Goal: Information Seeking & Learning: Learn about a topic

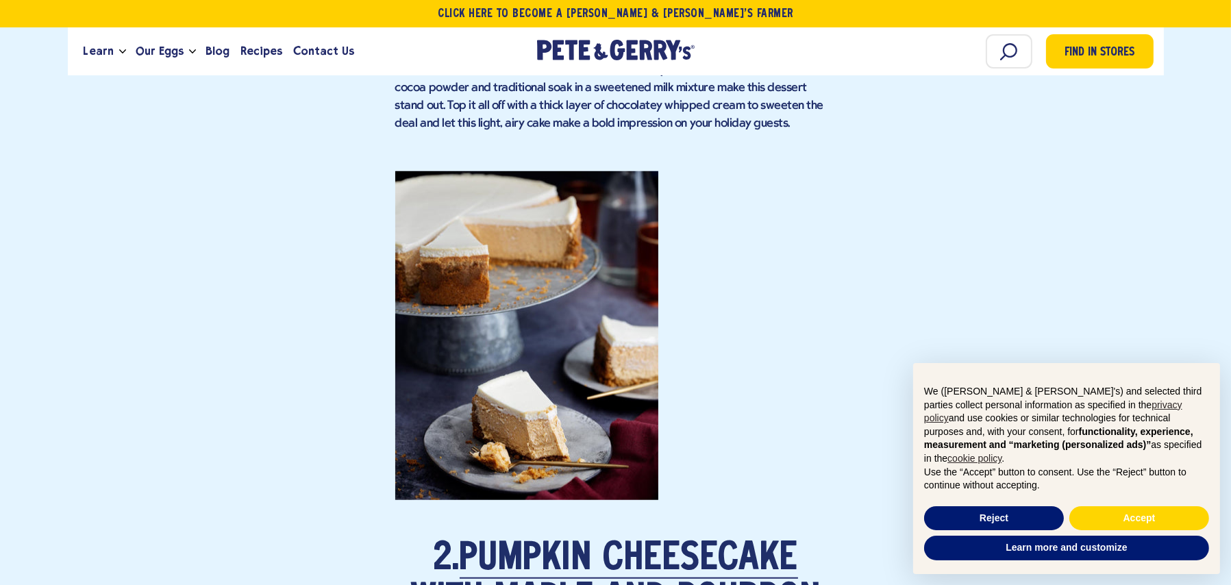
scroll to position [1576, 0]
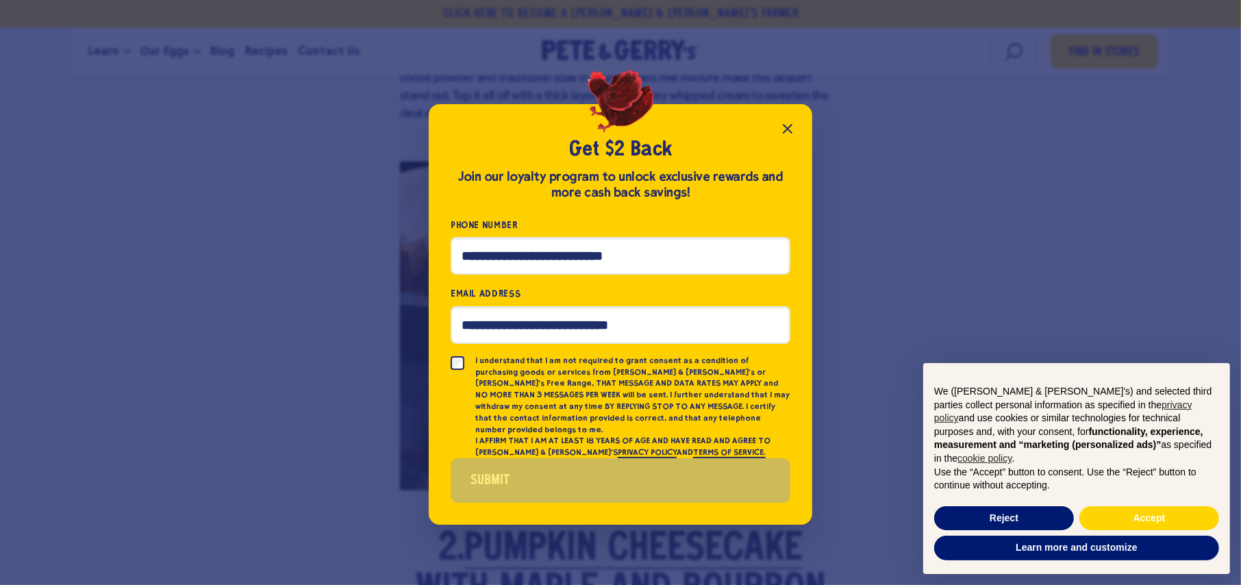
click at [782, 132] on icon "Close popup" at bounding box center [788, 129] width 16 height 16
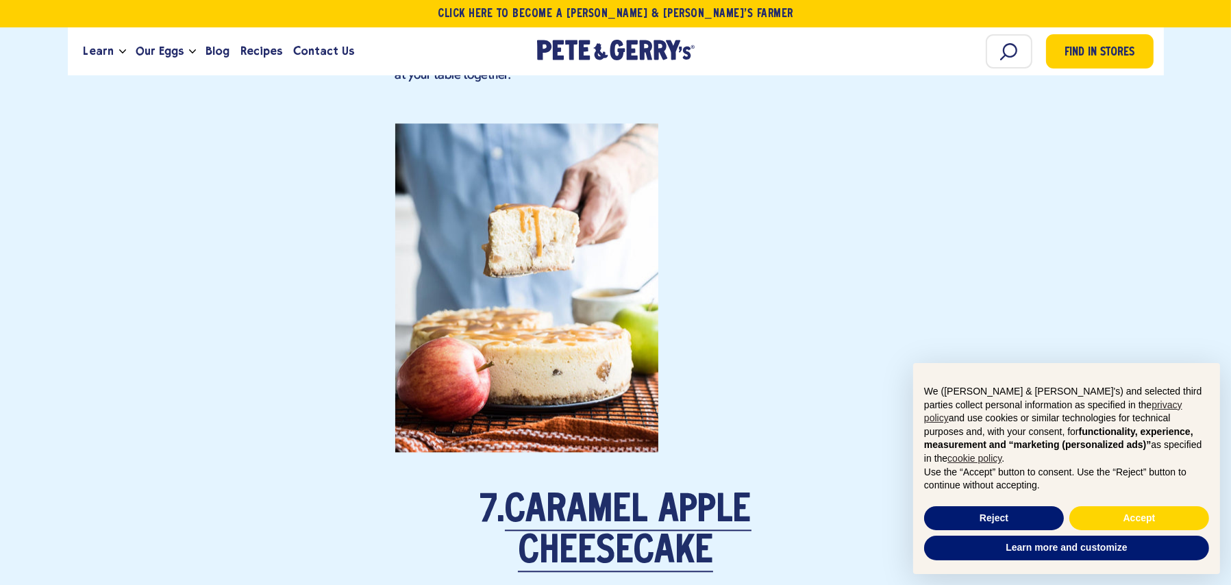
scroll to position [4385, 0]
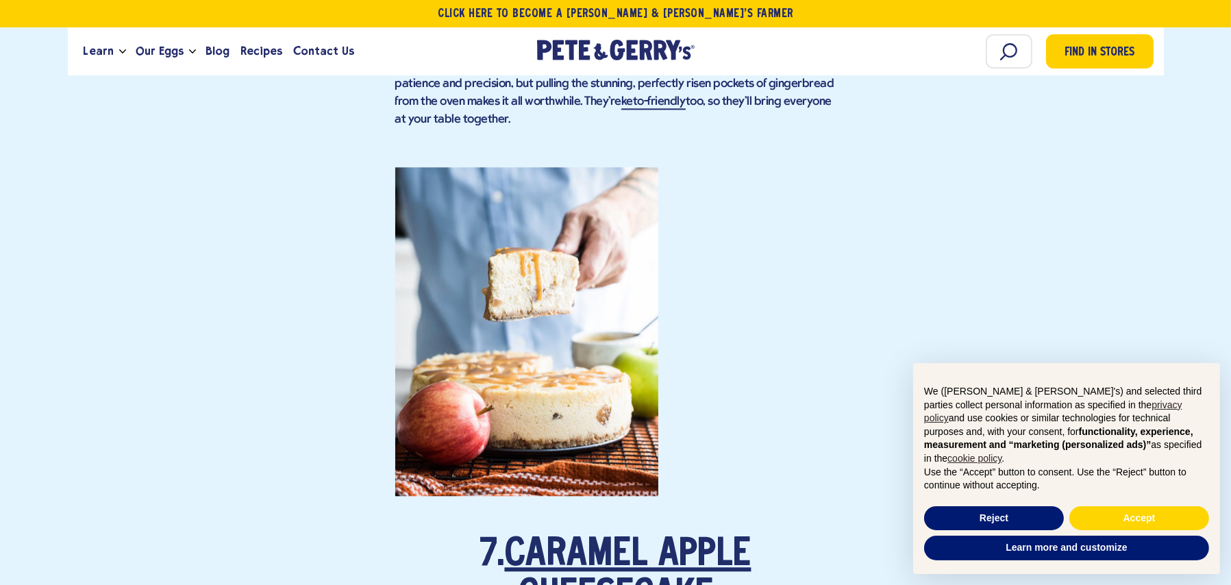
click at [608, 536] on link "Caramel Apple Cheesecake" at bounding box center [628, 575] width 247 height 79
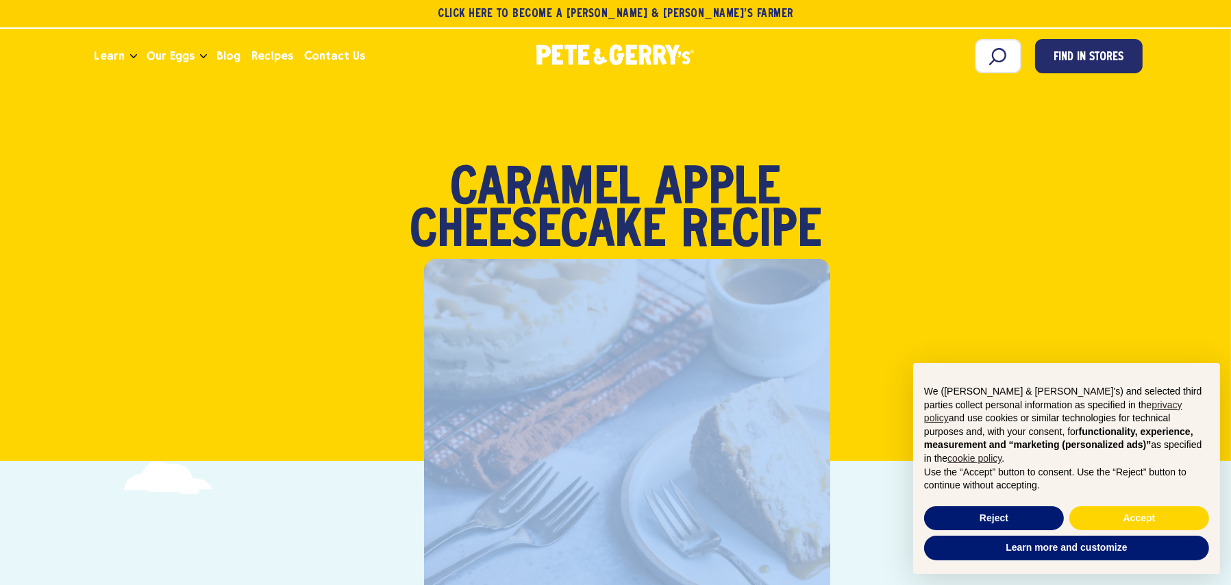
drag, startPoint x: 792, startPoint y: 196, endPoint x: 430, endPoint y: -49, distance: 437.2
copy body "**********"
